Goal: Information Seeking & Learning: Learn about a topic

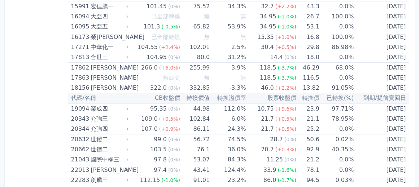
scroll to position [367, 0]
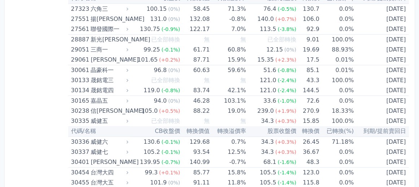
scroll to position [1058, 0]
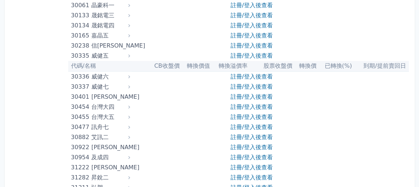
scroll to position [1058, 0]
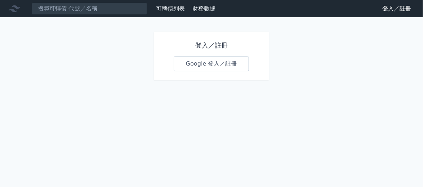
click at [208, 56] on link "Google 登入／註冊" at bounding box center [211, 63] width 75 height 15
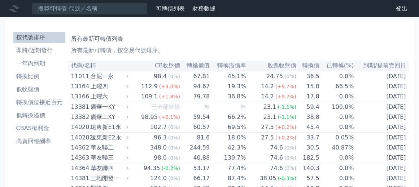
scroll to position [950, 0]
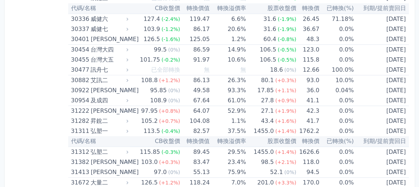
scroll to position [1095, 0]
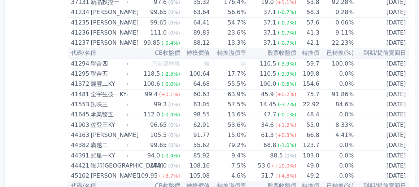
scroll to position [2275, 0]
